Goal: Download file/media

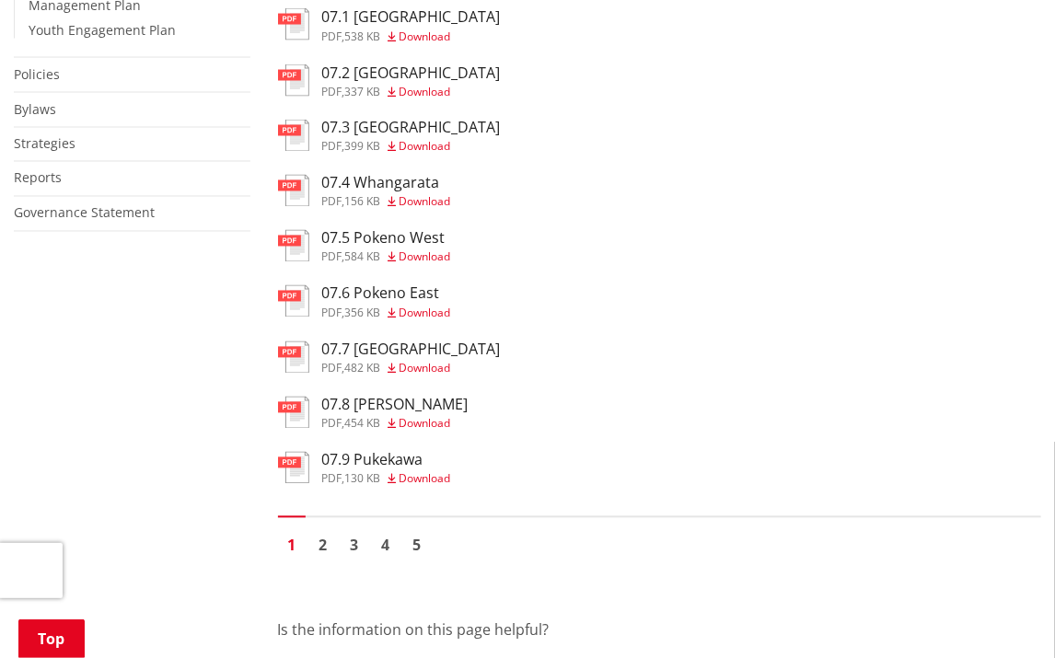
scroll to position [1196, 0]
click at [319, 559] on link "2" at bounding box center [323, 545] width 28 height 28
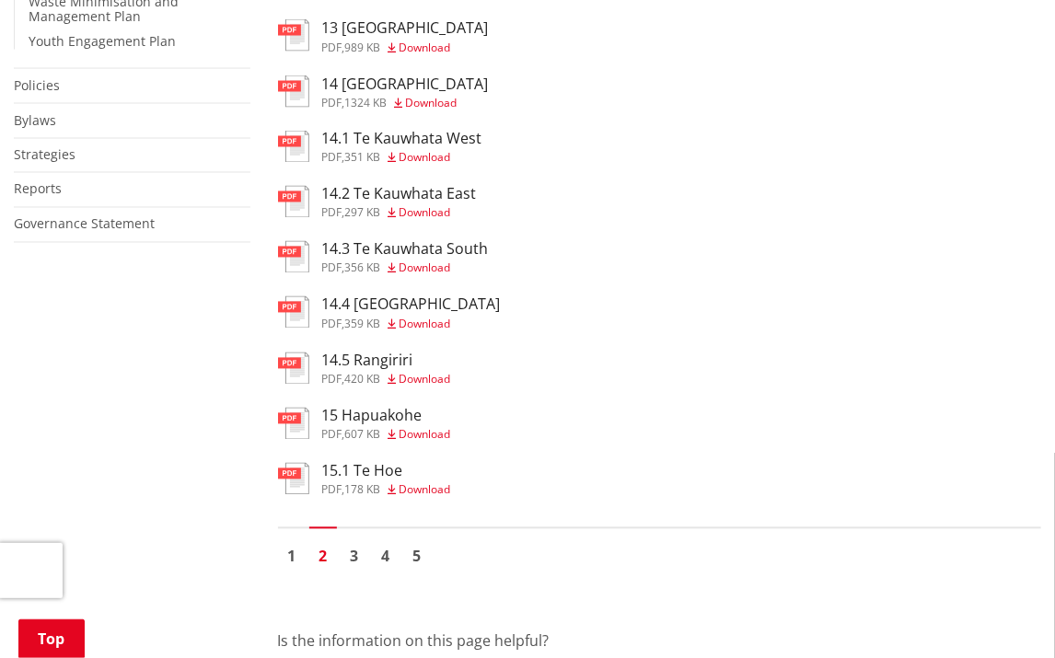
scroll to position [1196, 0]
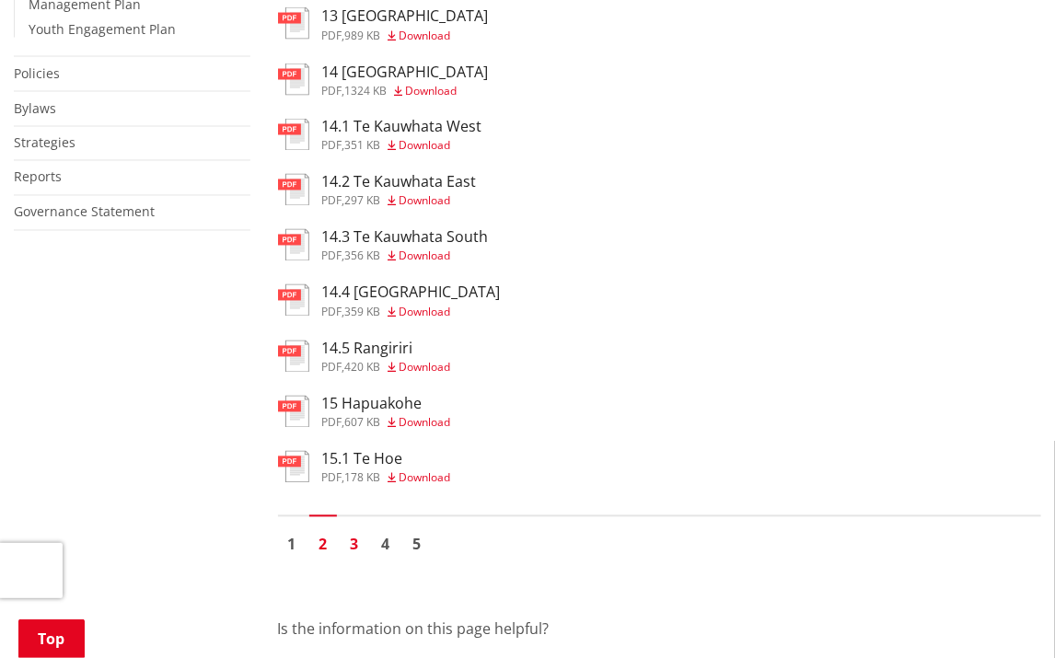
click at [349, 555] on link "3" at bounding box center [355, 545] width 28 height 28
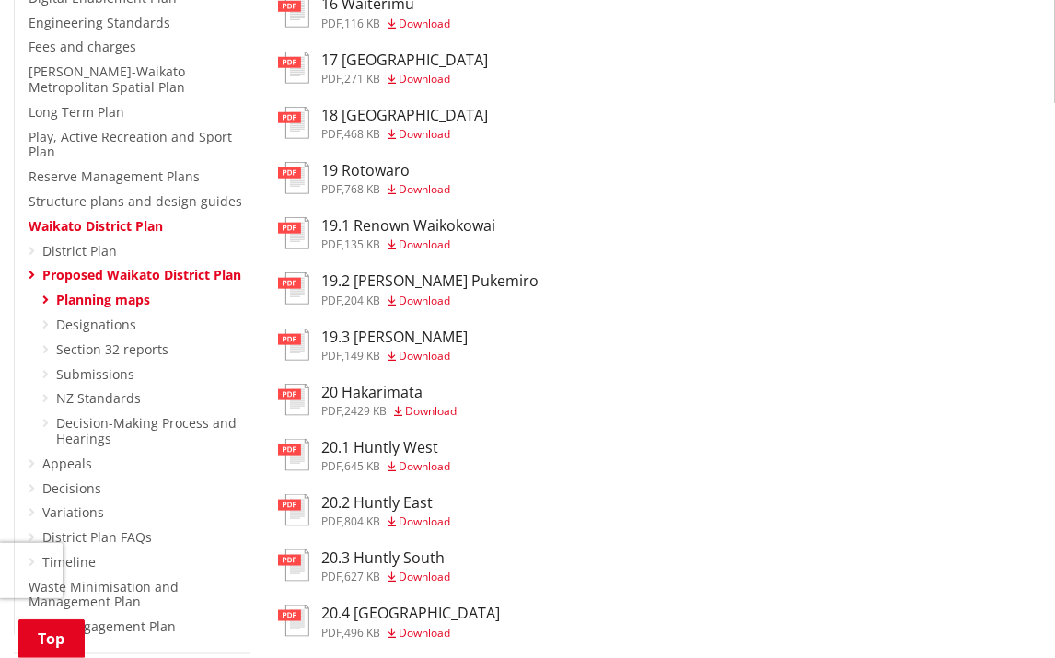
scroll to position [644, 0]
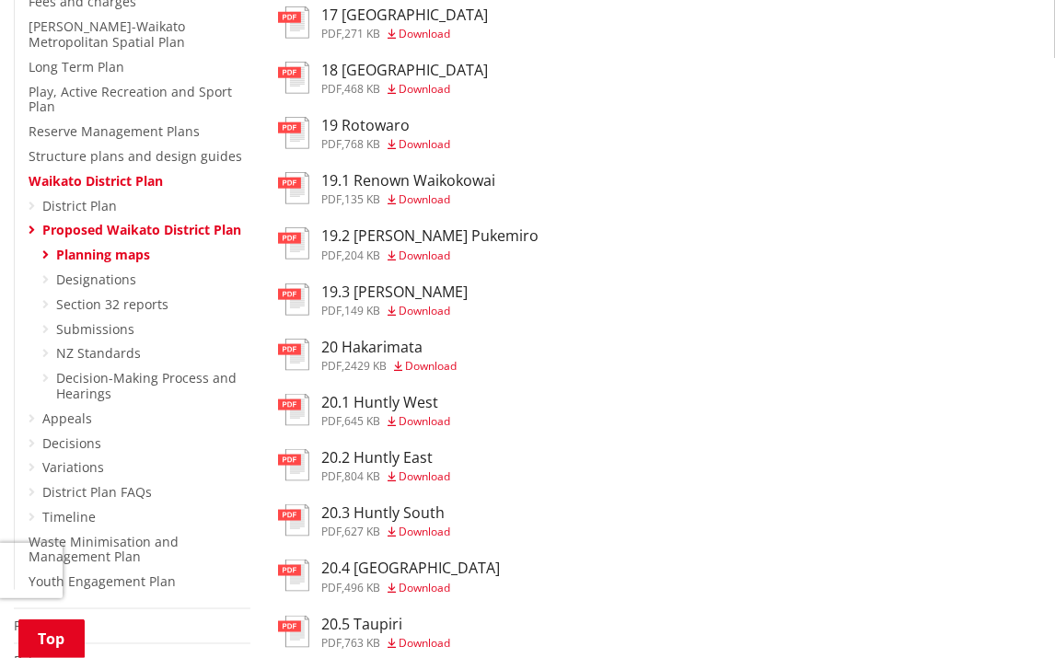
click at [399, 294] on h3 "19.3 Glen Massey" at bounding box center [395, 291] width 146 height 17
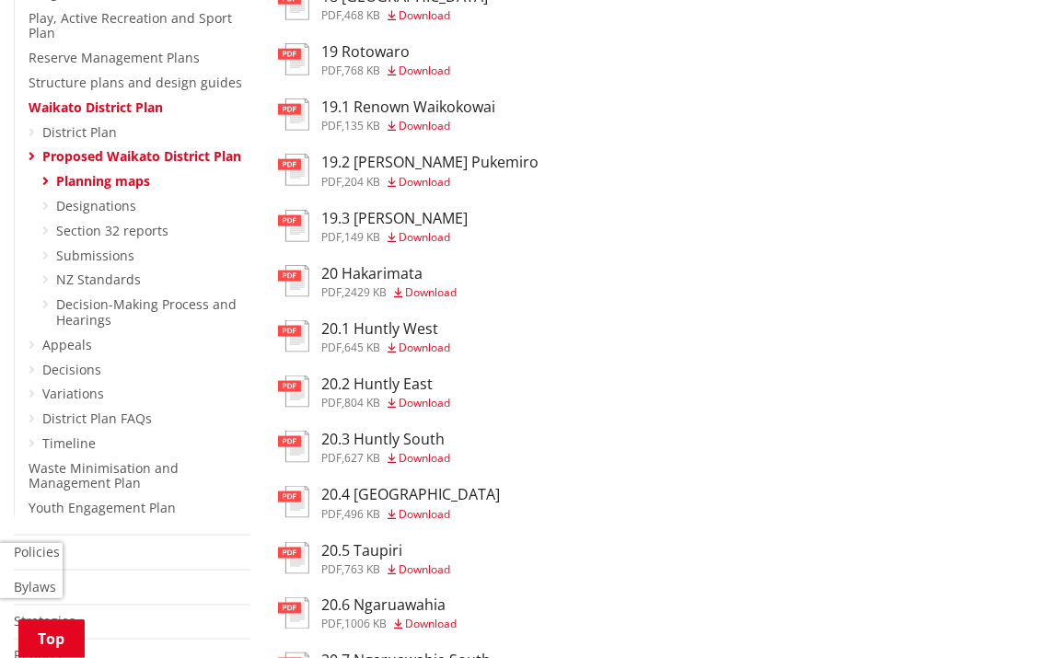
scroll to position [828, 0]
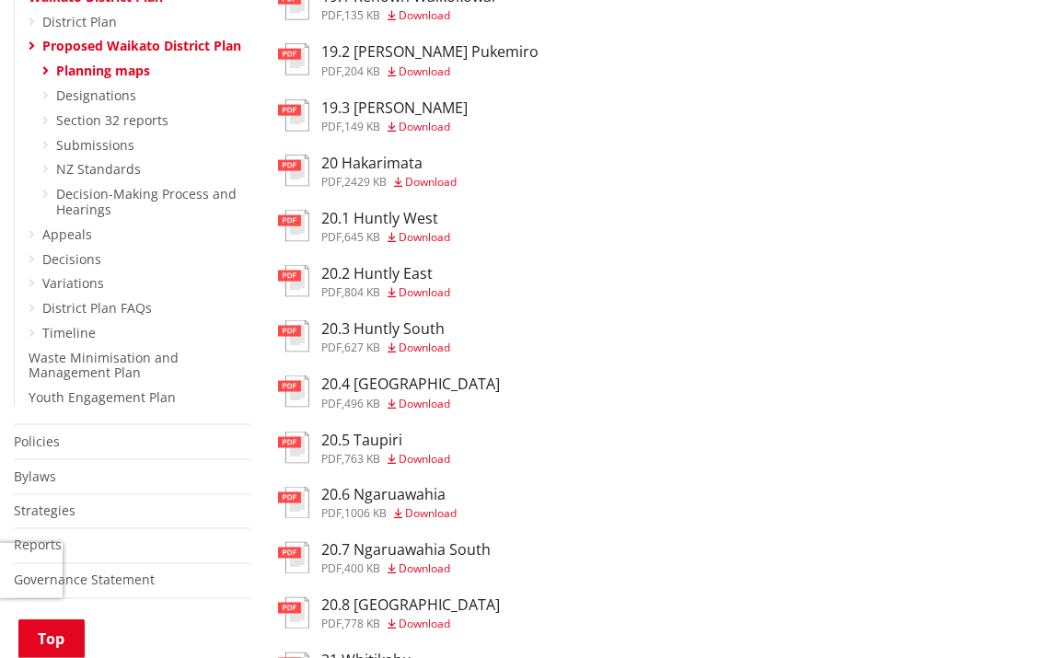
click at [291, 110] on img at bounding box center [293, 115] width 31 height 32
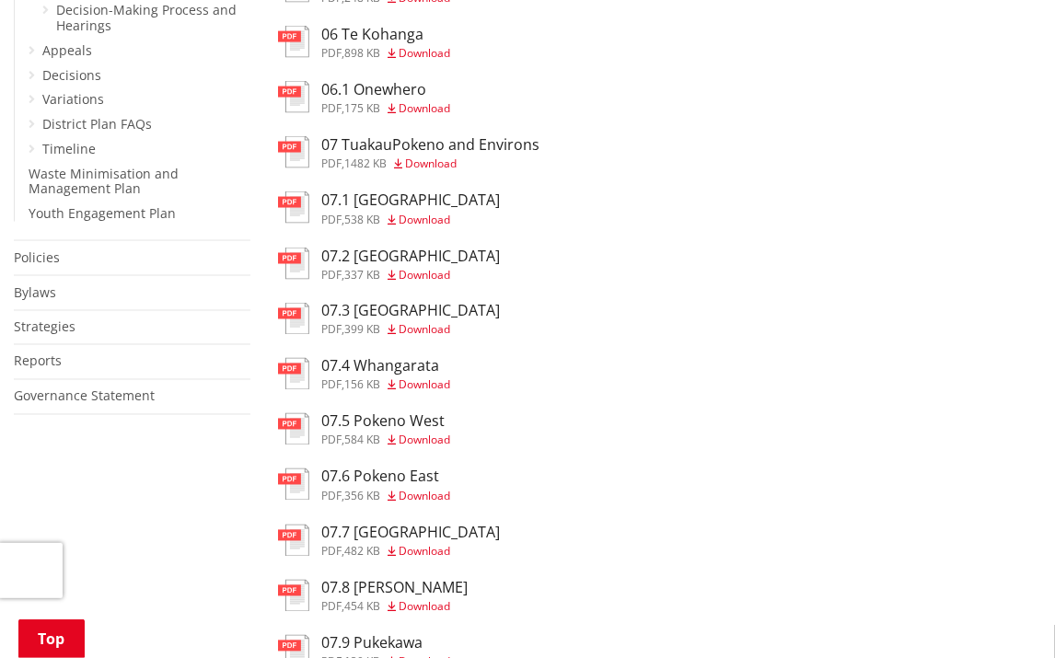
scroll to position [1565, 0]
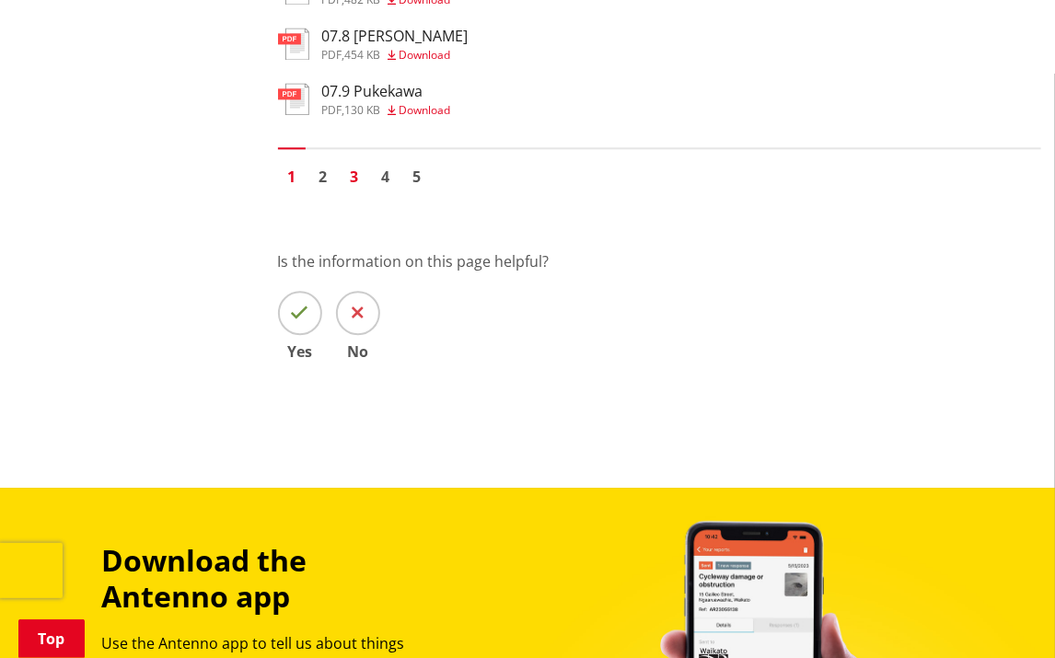
click at [352, 191] on link "3" at bounding box center [355, 177] width 28 height 28
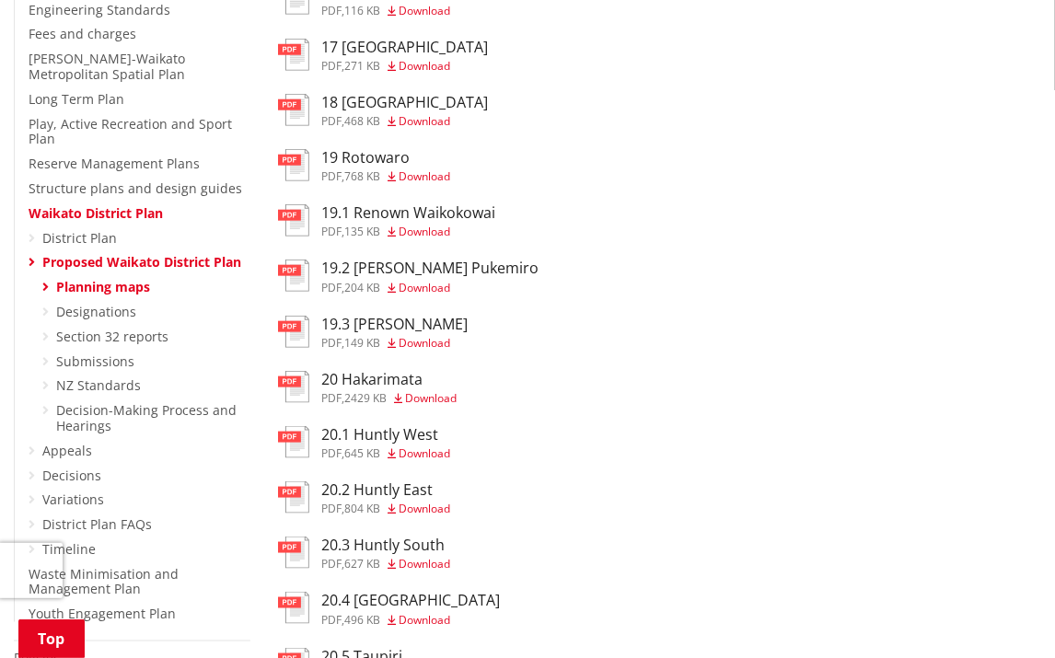
scroll to position [644, 0]
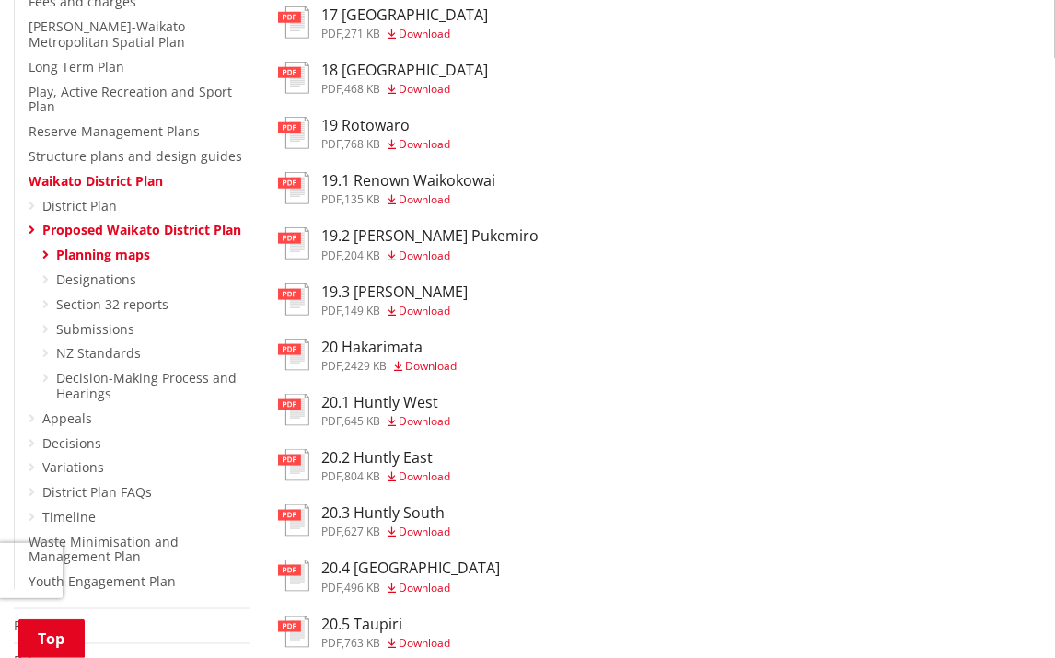
click at [426, 314] on span "Download" at bounding box center [425, 311] width 52 height 16
click at [113, 257] on link "Planning maps" at bounding box center [103, 254] width 94 height 17
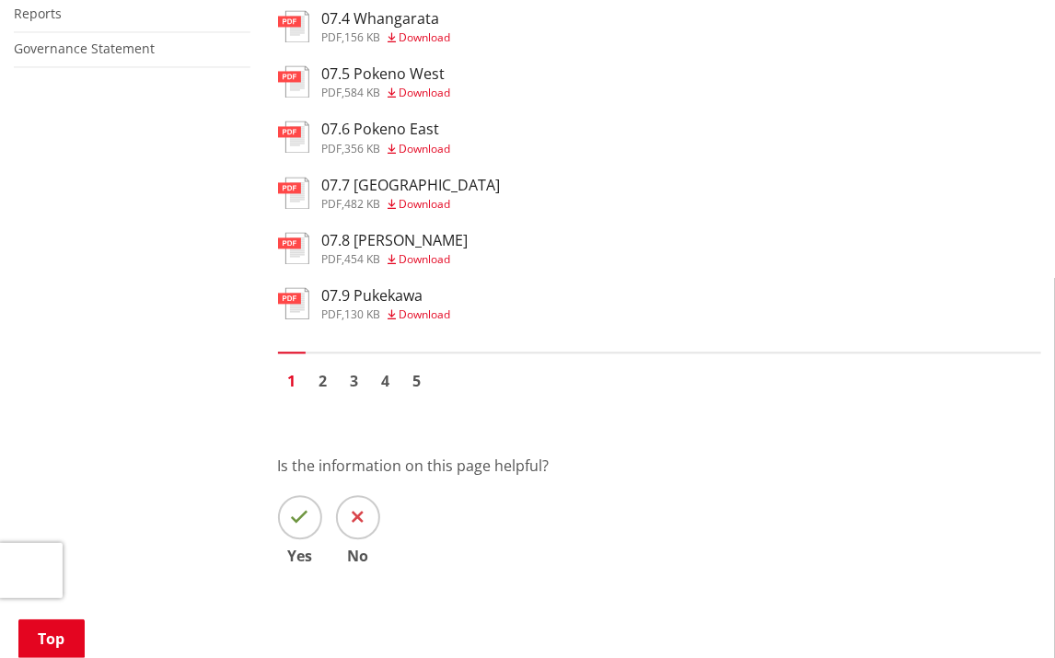
scroll to position [1473, 0]
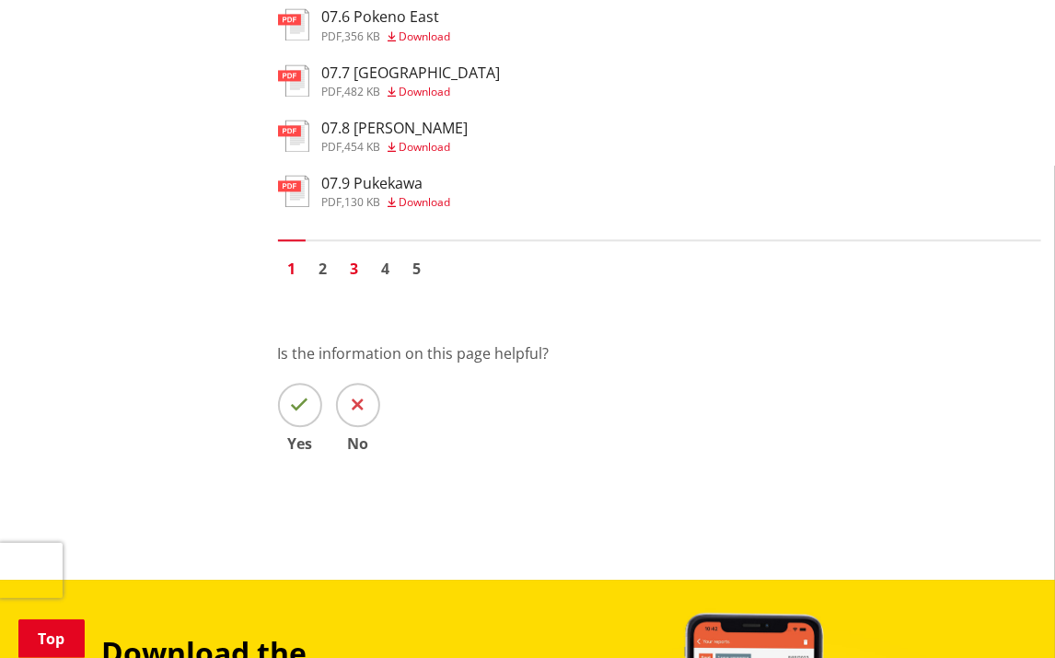
click at [352, 276] on link "3" at bounding box center [355, 269] width 28 height 28
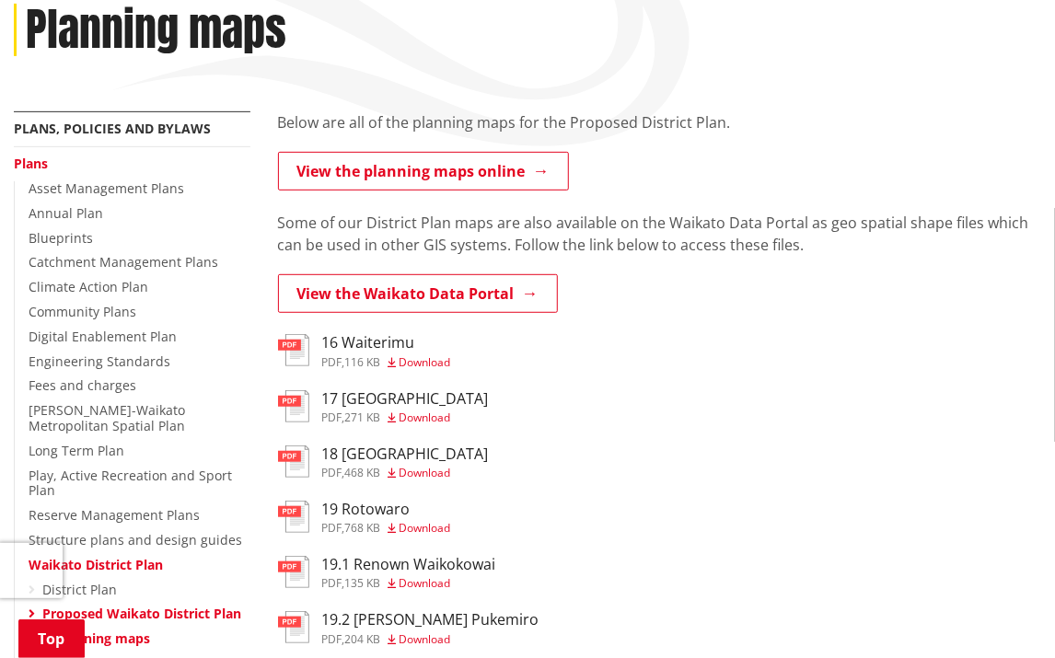
scroll to position [276, 0]
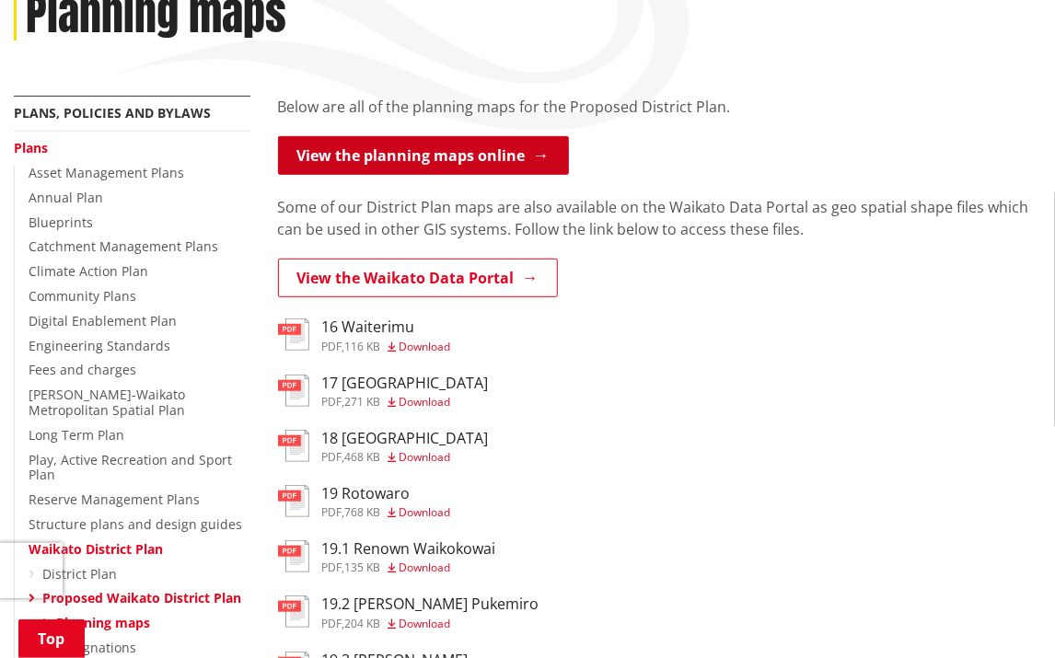
click at [427, 157] on link "View the planning maps online" at bounding box center [423, 155] width 291 height 39
